Goal: Information Seeking & Learning: Stay updated

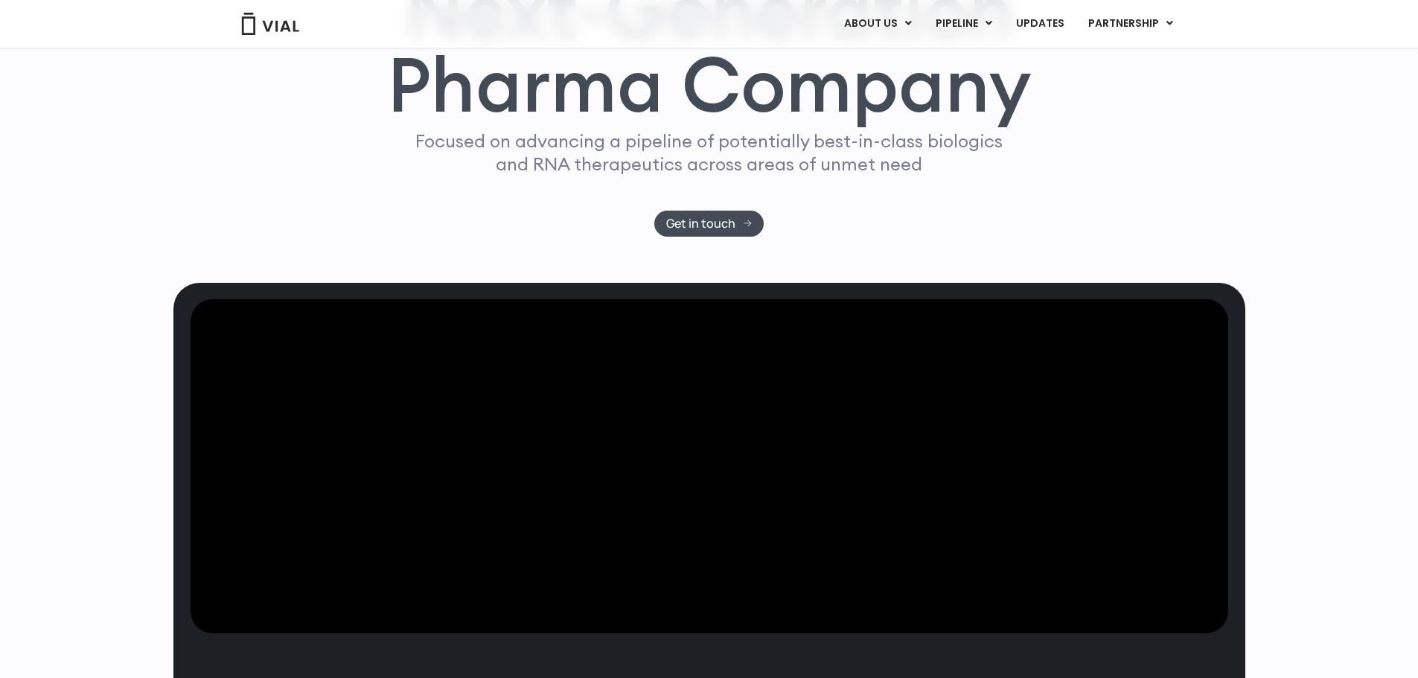
scroll to position [298, 0]
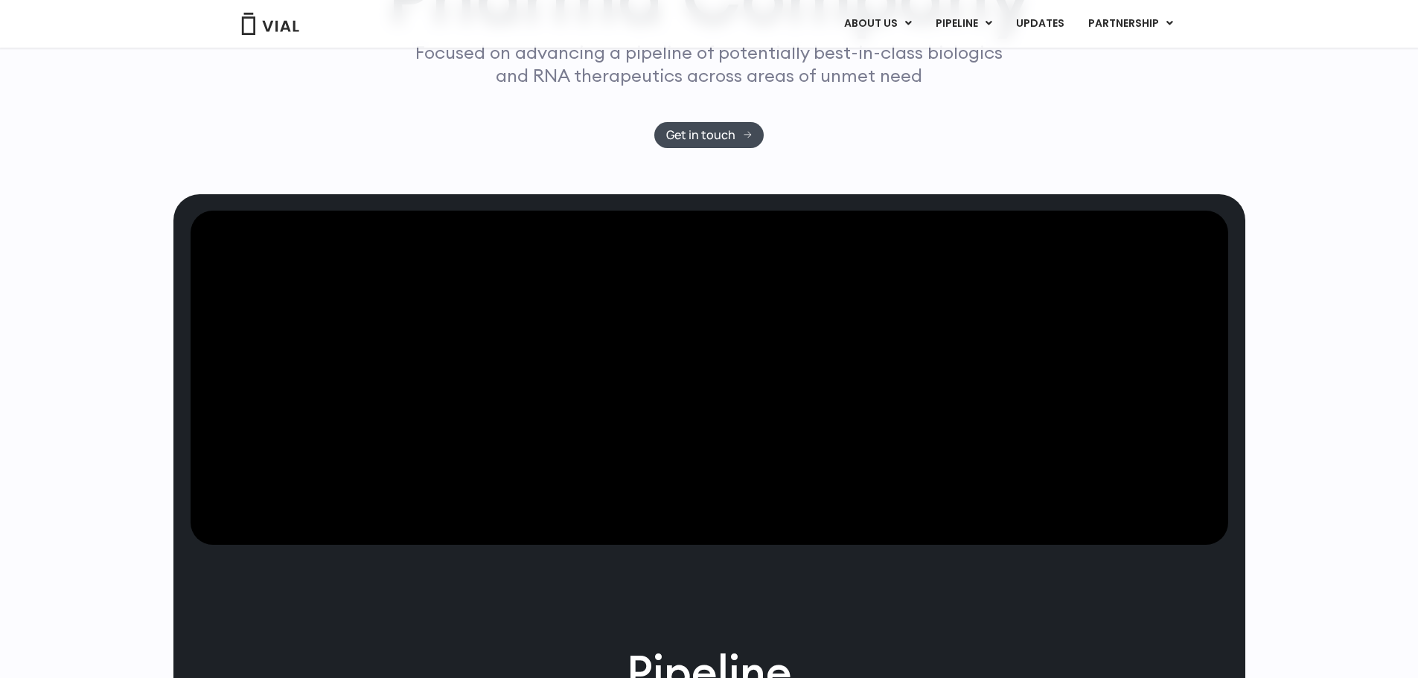
click at [1068, 148] on div "Next-Generation Pharma Company Focused on advancing a pipeline of potentially b…" at bounding box center [709, 16] width 953 height 264
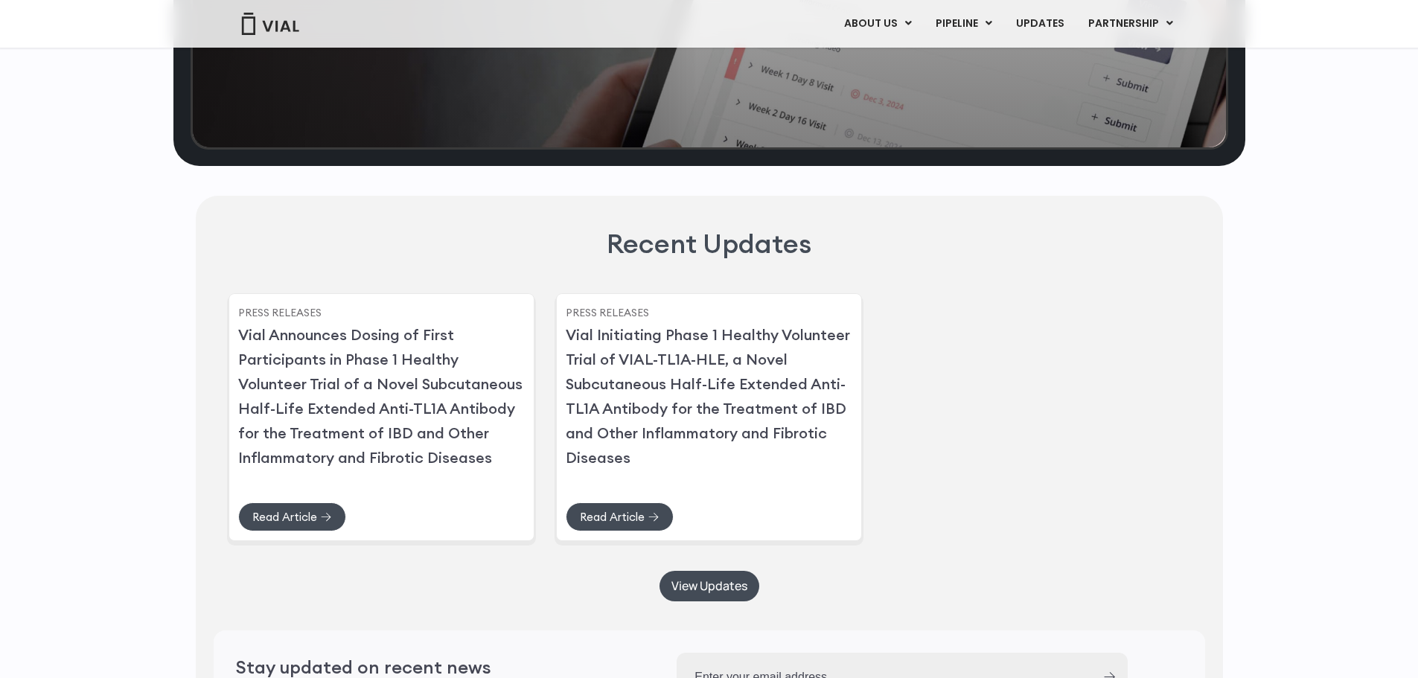
scroll to position [3573, 0]
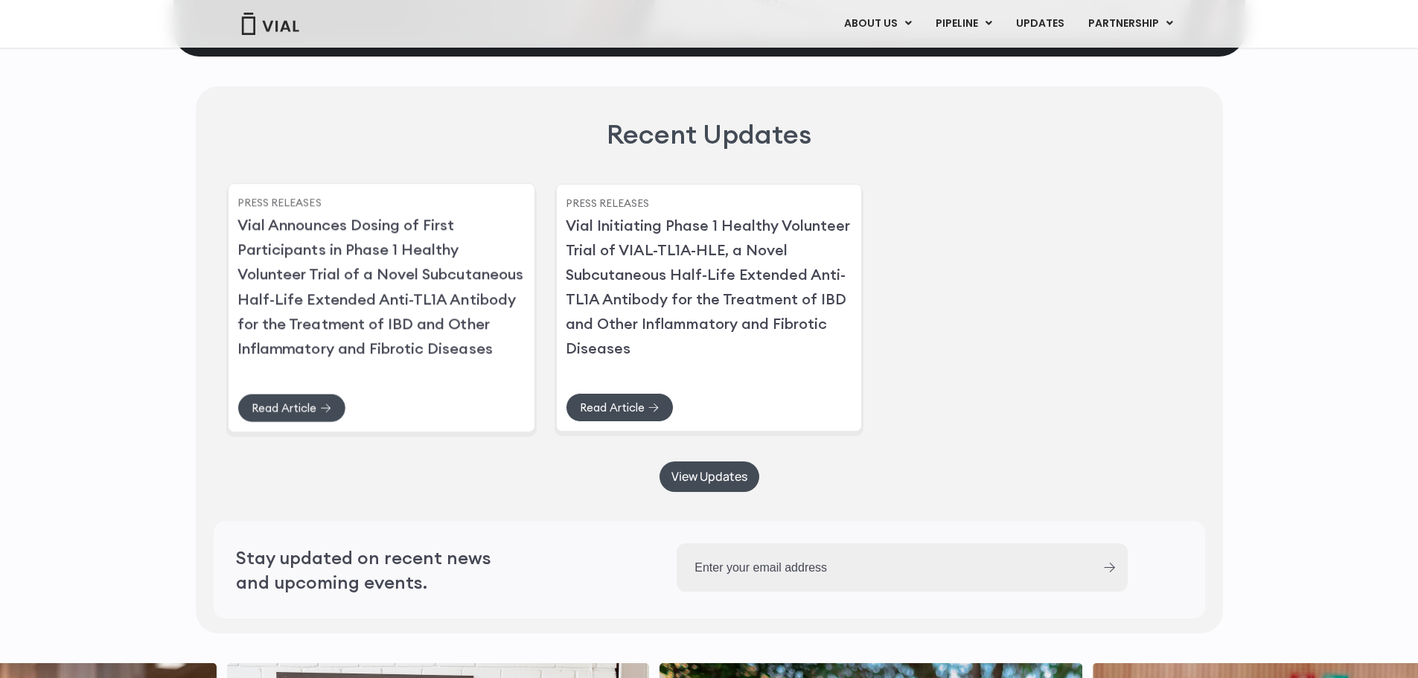
click at [429, 358] on link "Vial Announces Dosing of First Participants in Phase 1 Healthy Volunteer Trial …" at bounding box center [380, 287] width 286 height 142
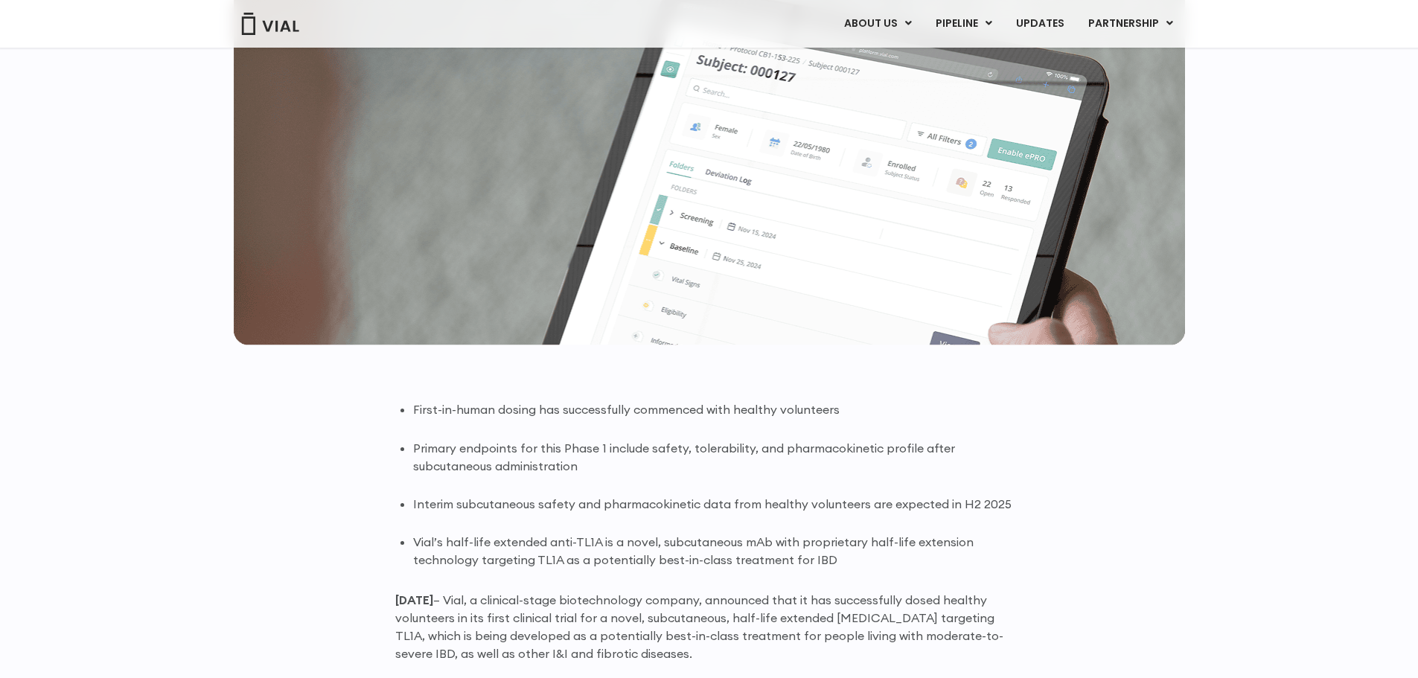
scroll to position [819, 0]
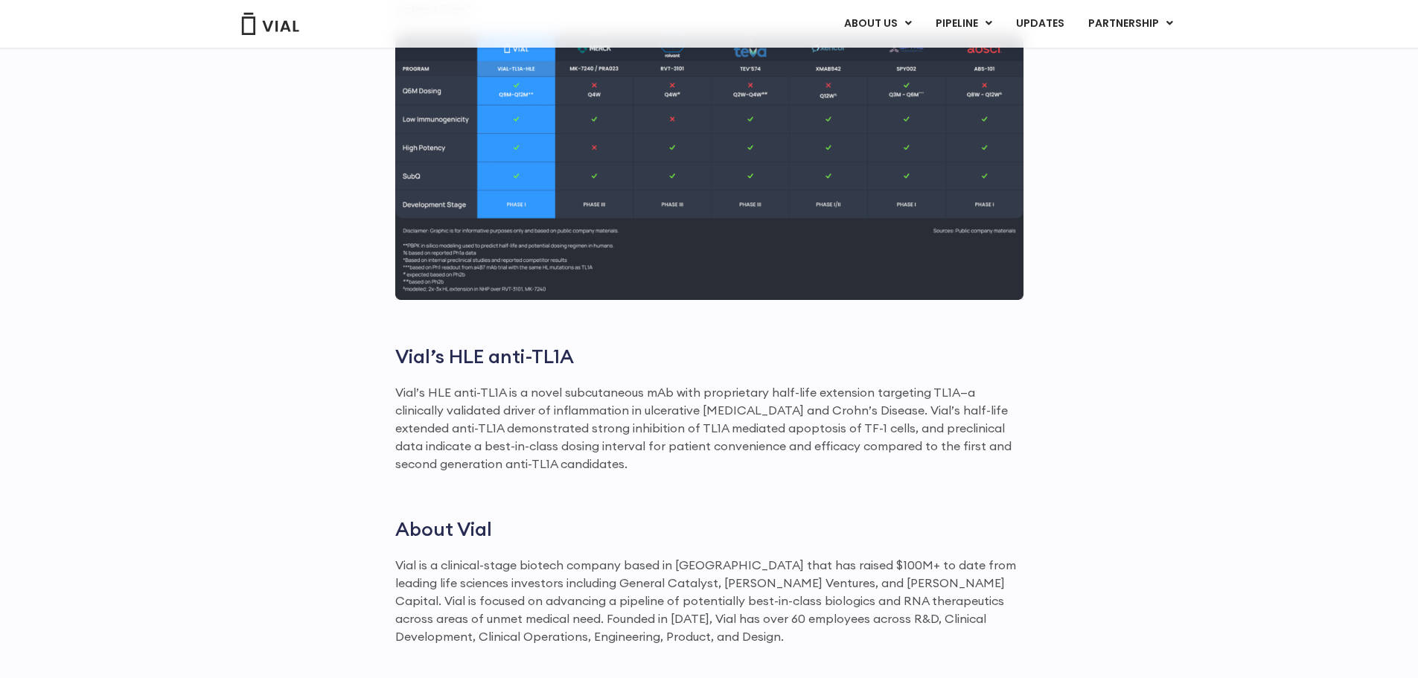
scroll to position [1637, 0]
